Goal: Task Accomplishment & Management: Manage account settings

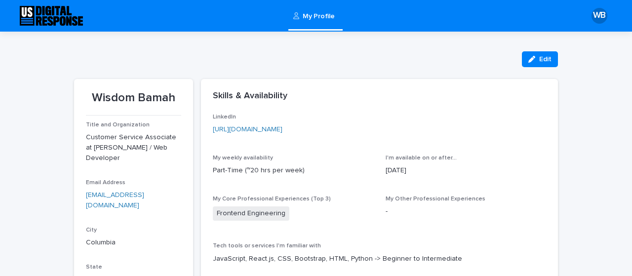
click at [39, 12] on img at bounding box center [51, 16] width 63 height 20
